Goal: Share content

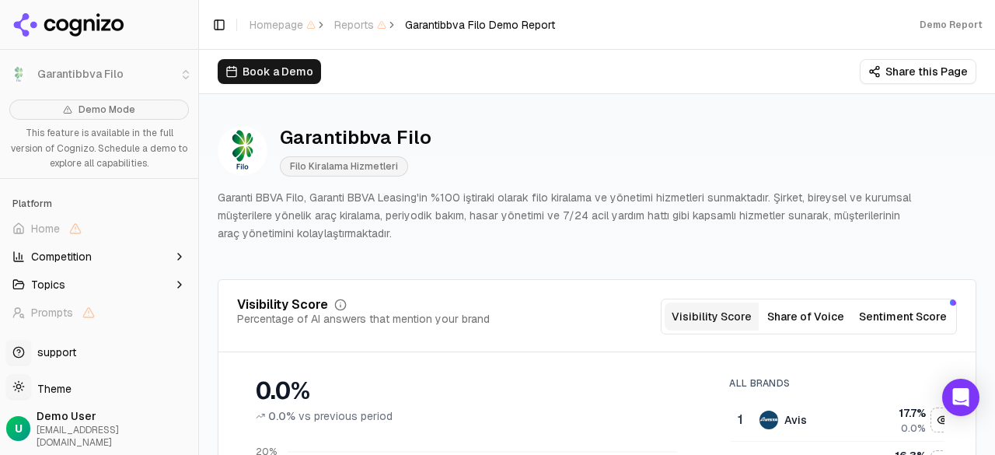
click at [901, 73] on button "Share this Page" at bounding box center [918, 71] width 117 height 25
click at [899, 72] on button "Share this Page" at bounding box center [918, 71] width 117 height 25
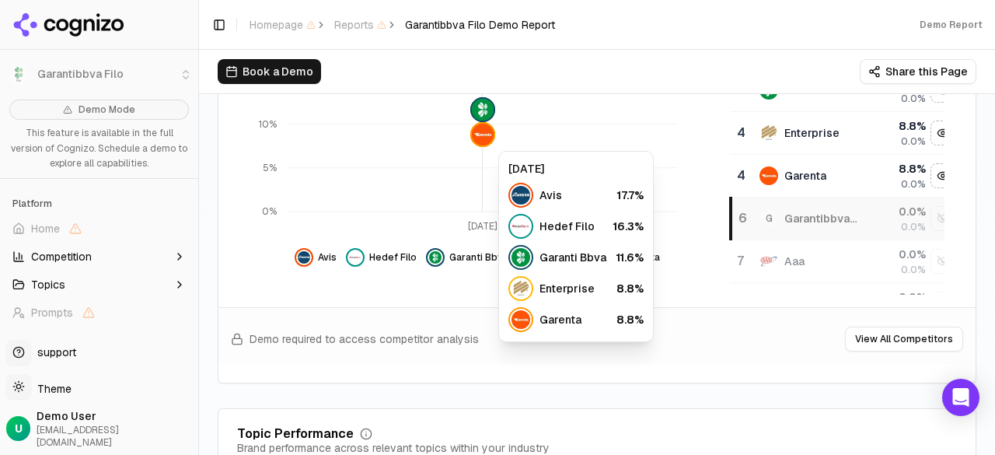
scroll to position [468, 0]
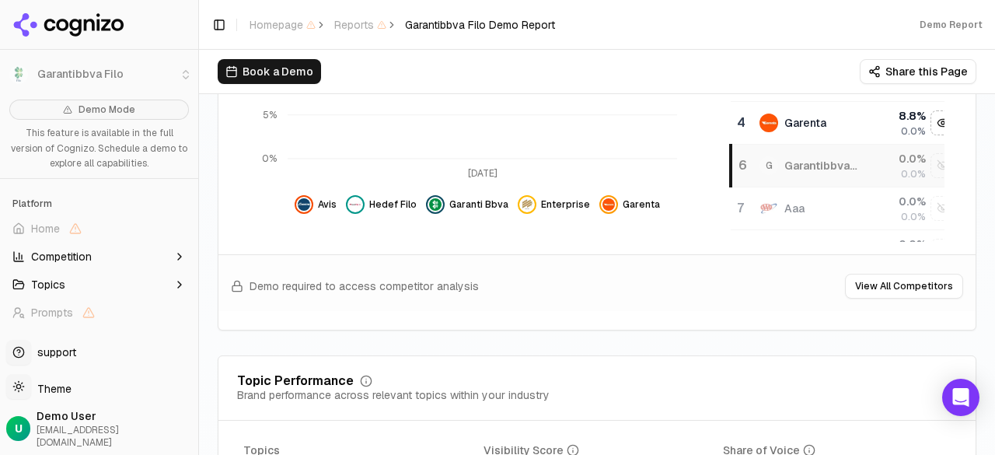
click at [922, 75] on button "Share this Page" at bounding box center [918, 71] width 117 height 25
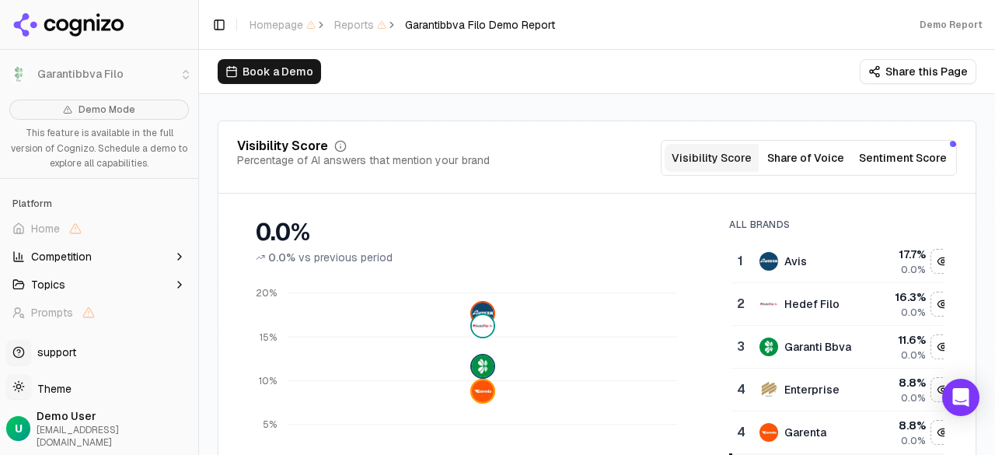
scroll to position [0, 0]
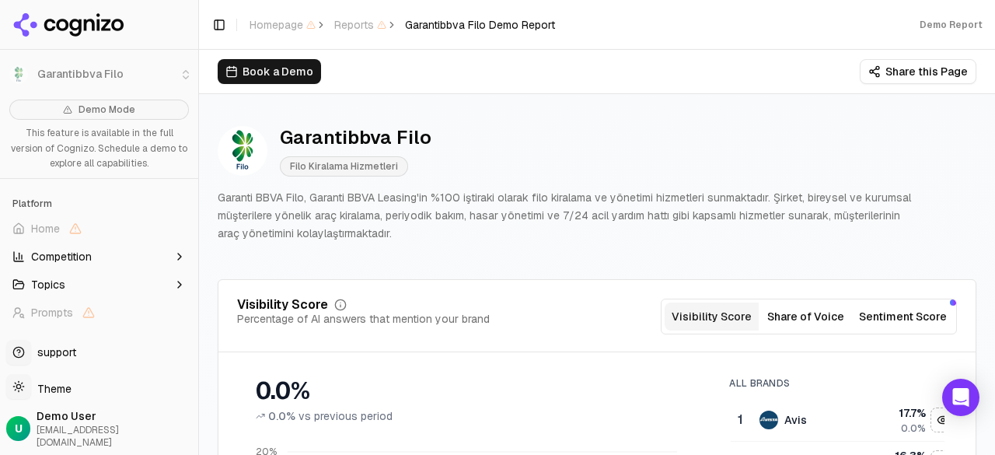
click at [925, 65] on button "Share this Page" at bounding box center [918, 71] width 117 height 25
